Goal: Task Accomplishment & Management: Use online tool/utility

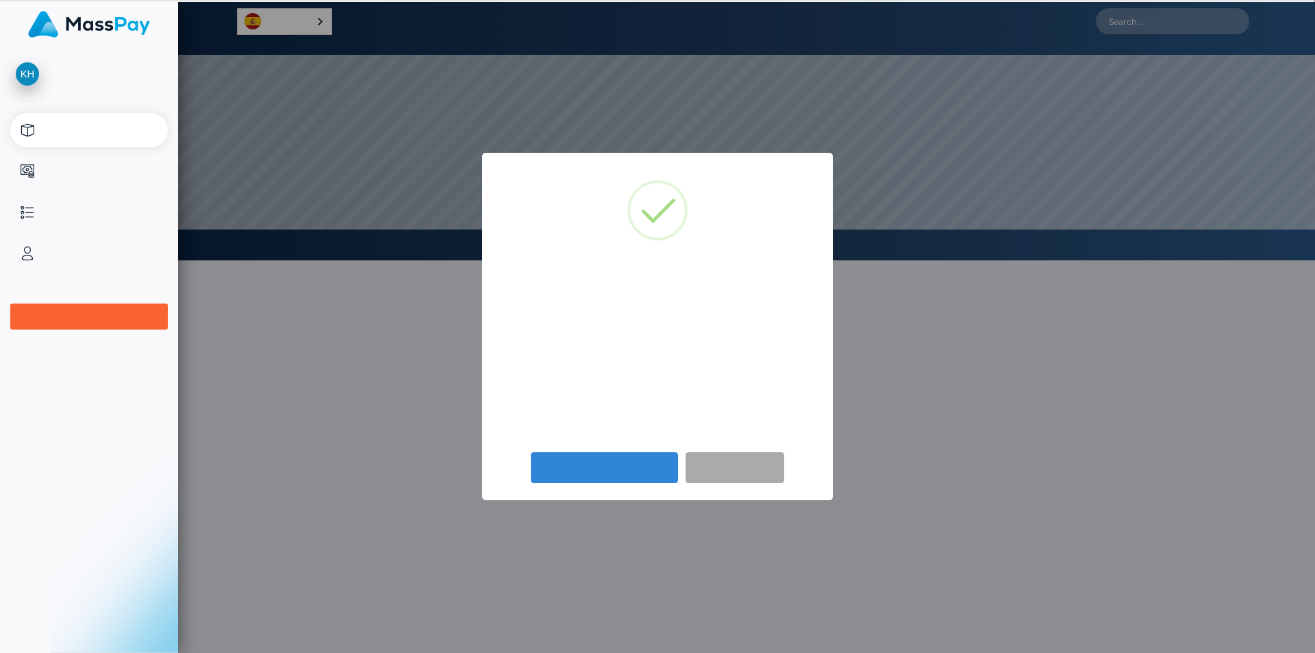
scroll to position [260, 1137]
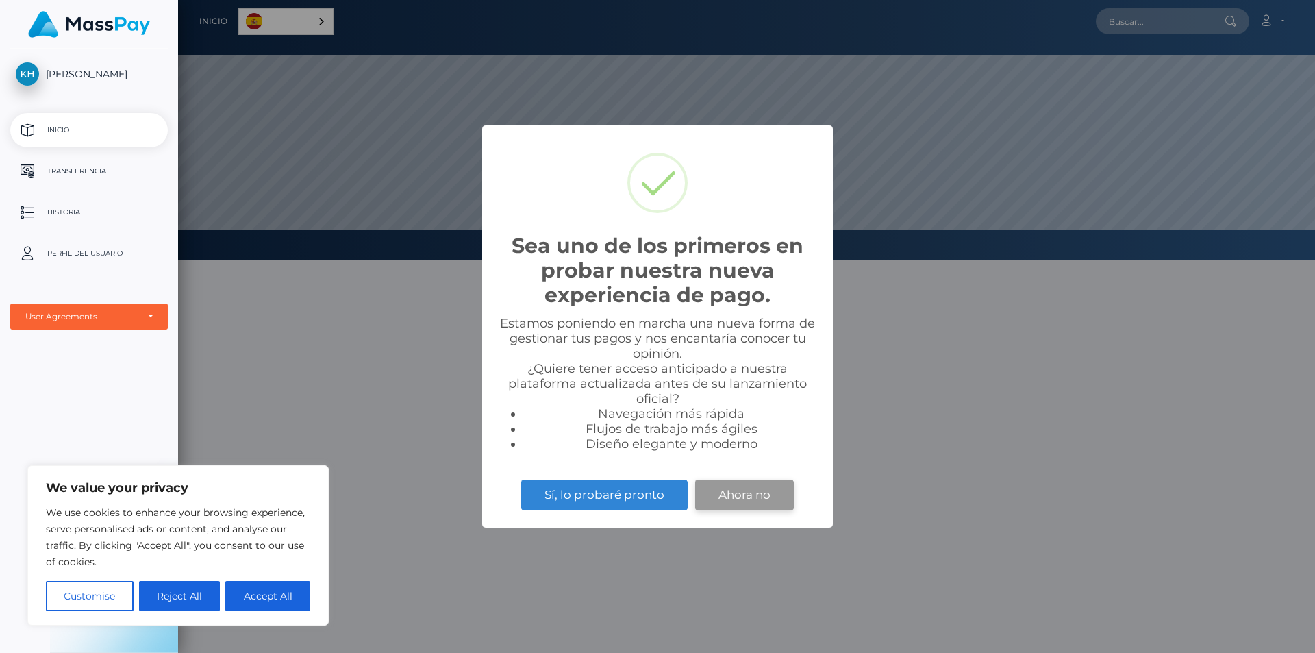
click at [753, 503] on button "Ahora no" at bounding box center [744, 494] width 99 height 30
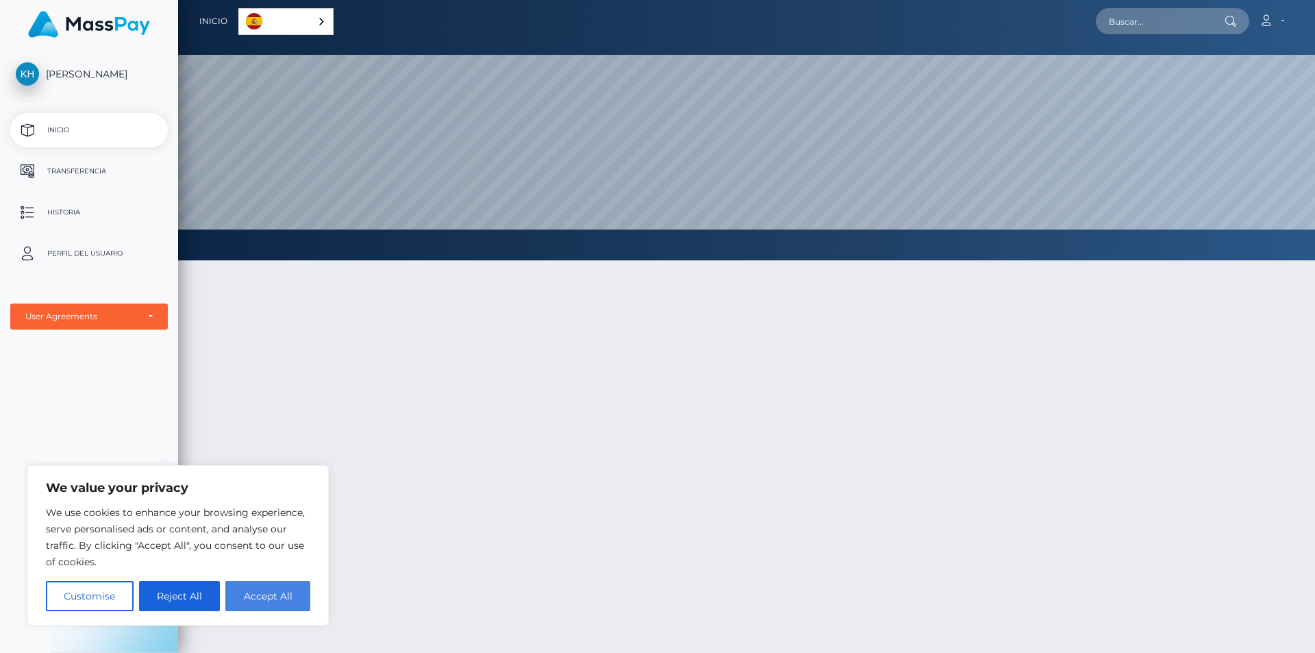
click at [256, 592] on button "Accept All" at bounding box center [267, 596] width 85 height 30
checkbox input "true"
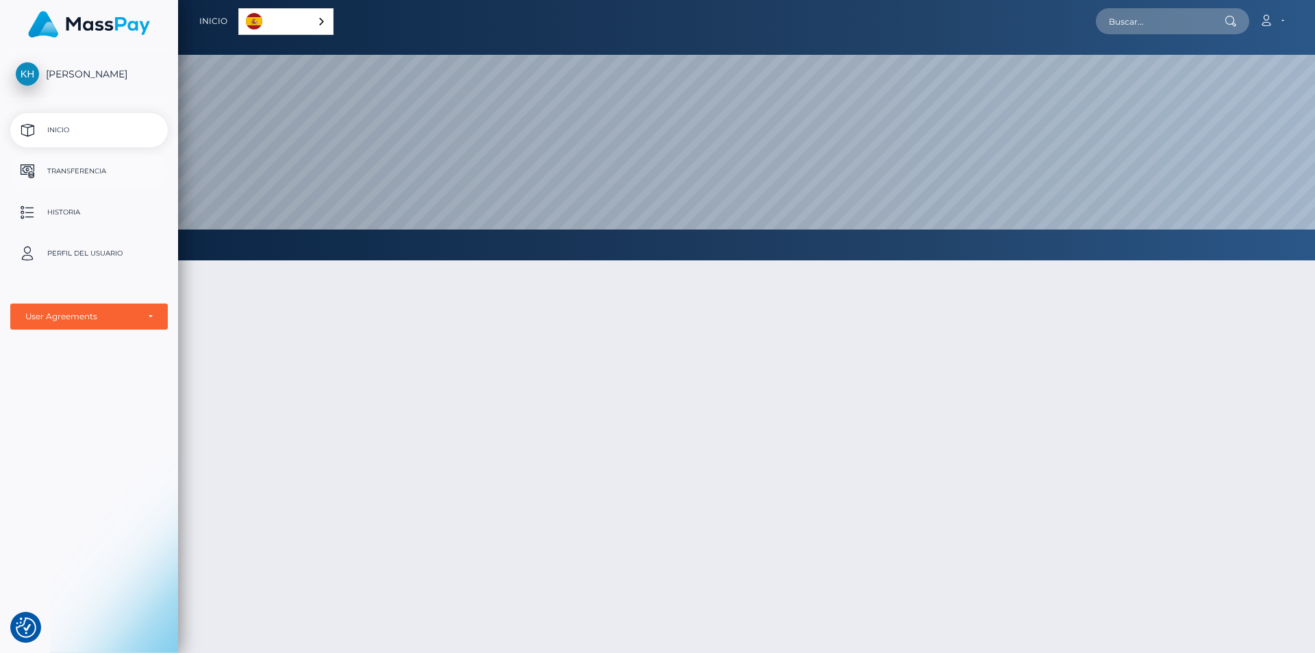
click at [89, 173] on p "Transferencia" at bounding box center [89, 171] width 147 height 21
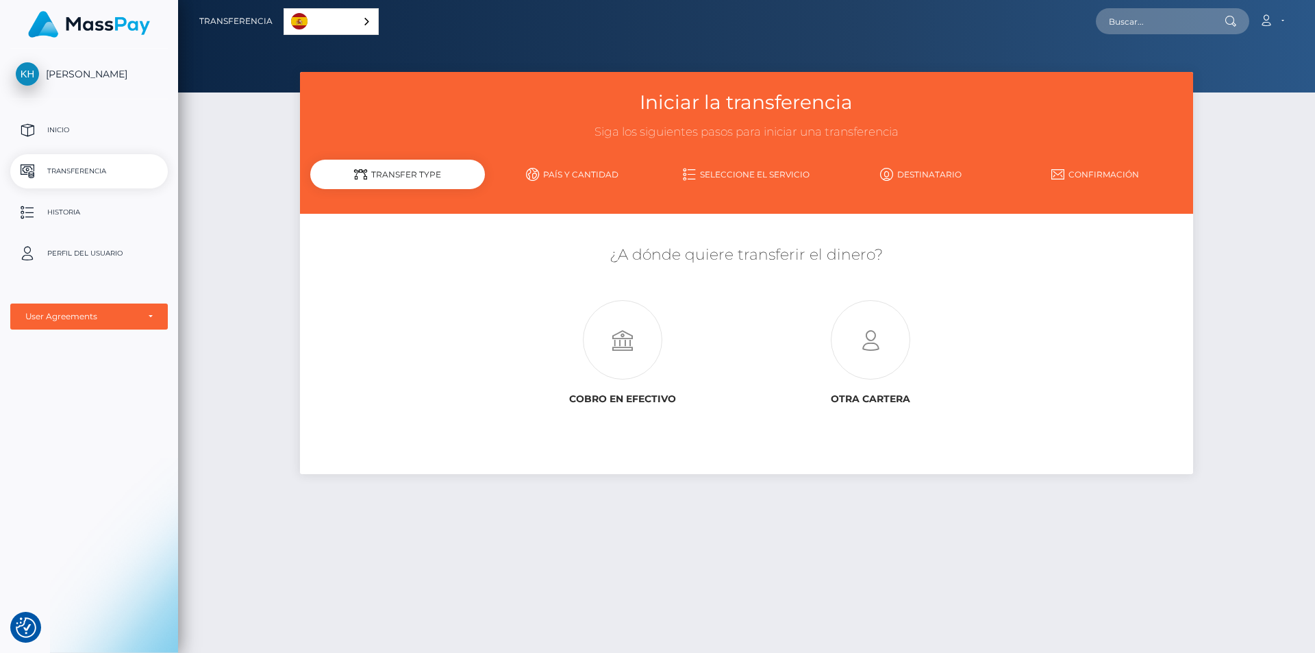
click at [551, 172] on link "País y cantidad" at bounding box center [572, 174] width 175 height 24
click at [1245, 189] on div "Iniciar la transferencia Siga los siguientes pasos para iniciar una transferenc…" at bounding box center [746, 356] width 1137 height 569
